Goal: Browse casually: Explore the website without a specific task or goal

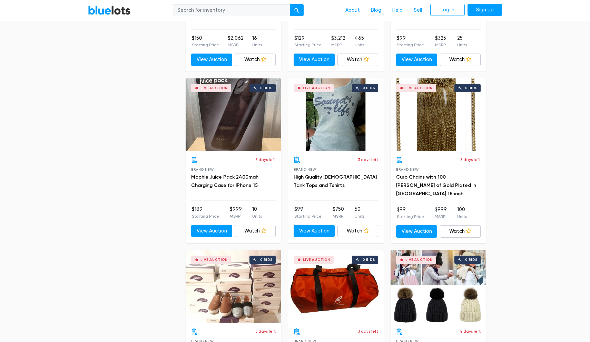
scroll to position [2940, 0]
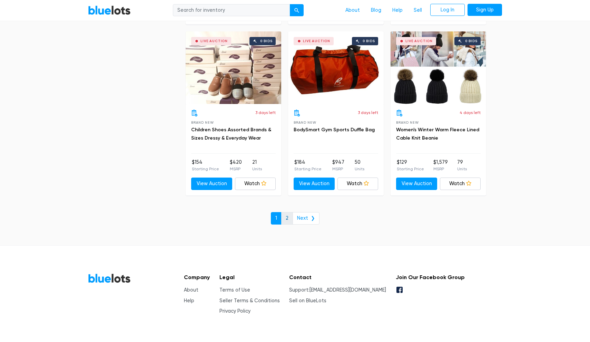
click at [287, 212] on link "2" at bounding box center [287, 218] width 12 height 12
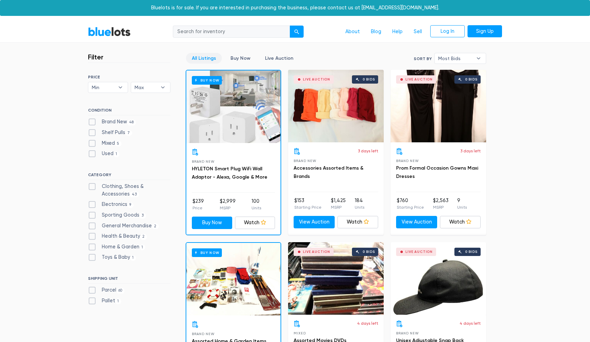
click at [111, 30] on link "BlueLots" at bounding box center [109, 32] width 43 height 10
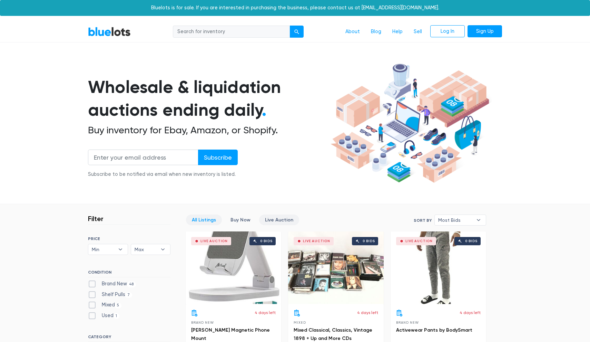
click at [284, 221] on link "Live Auction" at bounding box center [279, 219] width 40 height 11
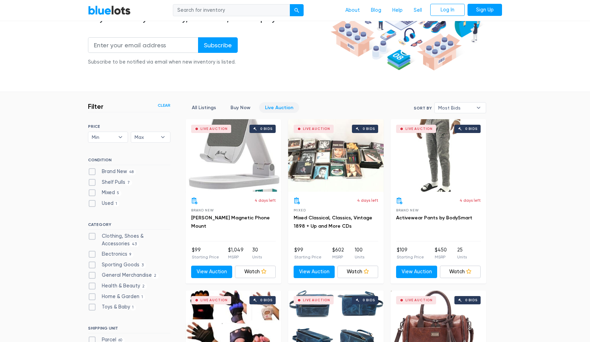
scroll to position [91, 0]
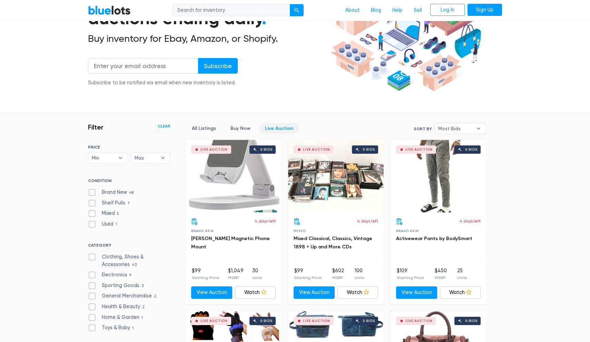
click at [259, 186] on div "Live Auction 0 bids" at bounding box center [234, 176] width 96 height 72
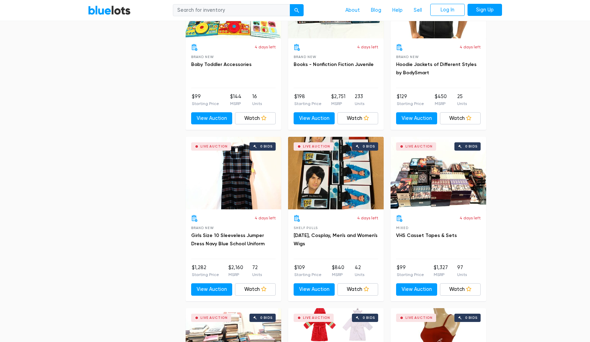
scroll to position [949, 0]
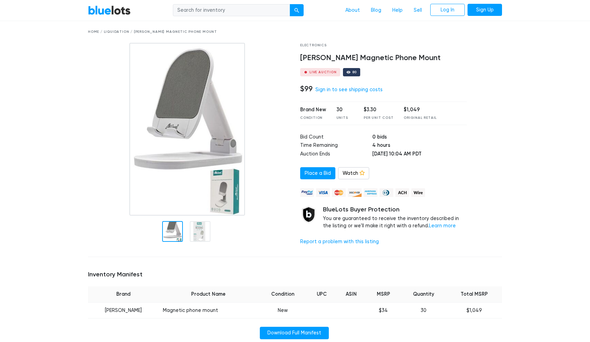
scroll to position [20, 0]
